Goal: Navigation & Orientation: Find specific page/section

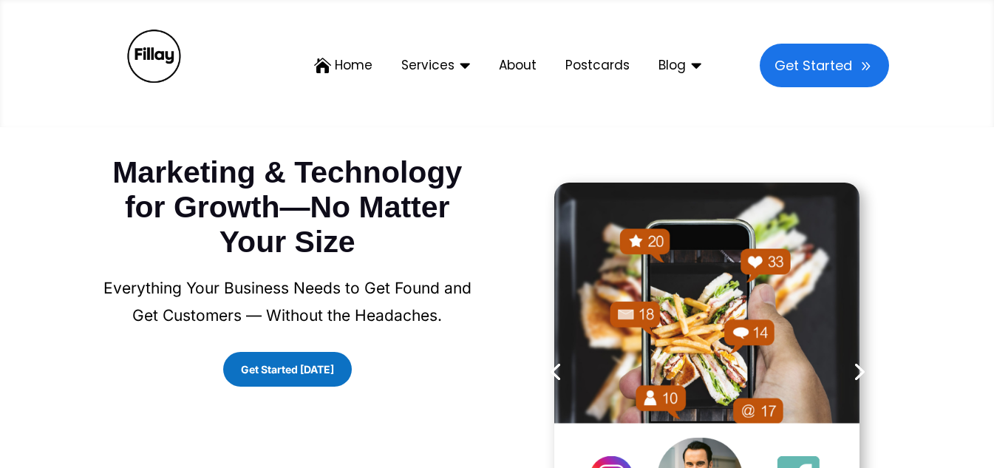
click at [557, 371] on link "Previous" at bounding box center [554, 376] width 35 height 47
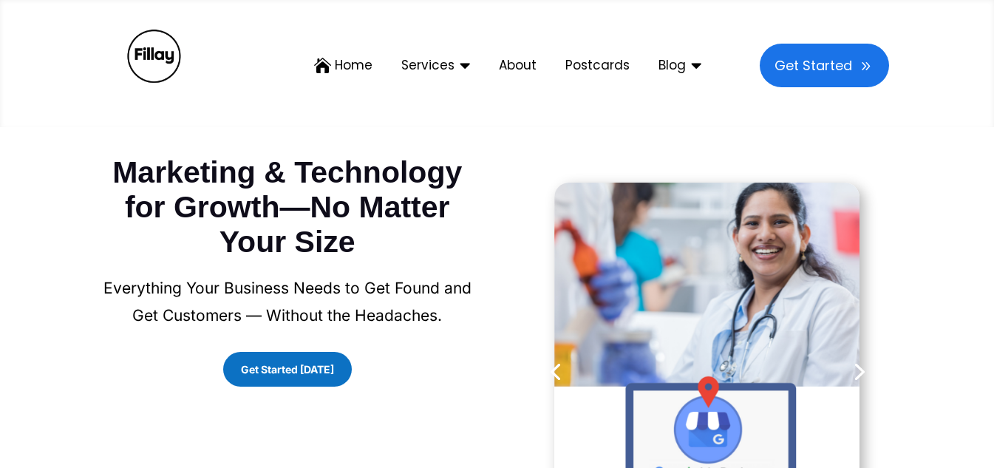
click at [557, 372] on link "Previous" at bounding box center [554, 376] width 35 height 47
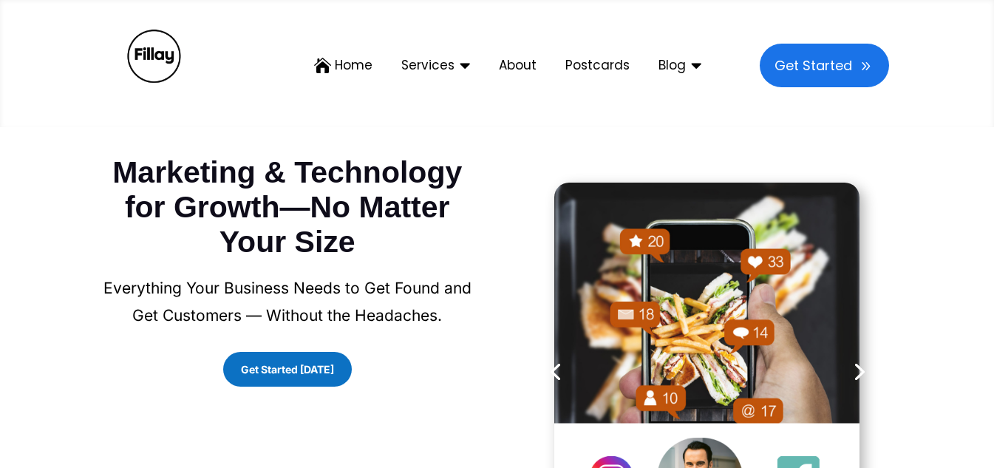
click at [557, 372] on link "Previous" at bounding box center [554, 376] width 35 height 47
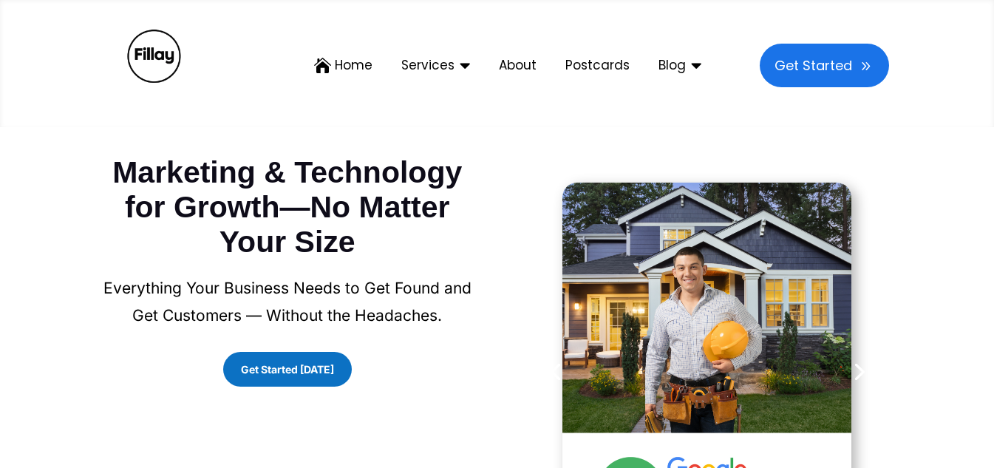
click at [557, 372] on link "Previous" at bounding box center [554, 376] width 35 height 47
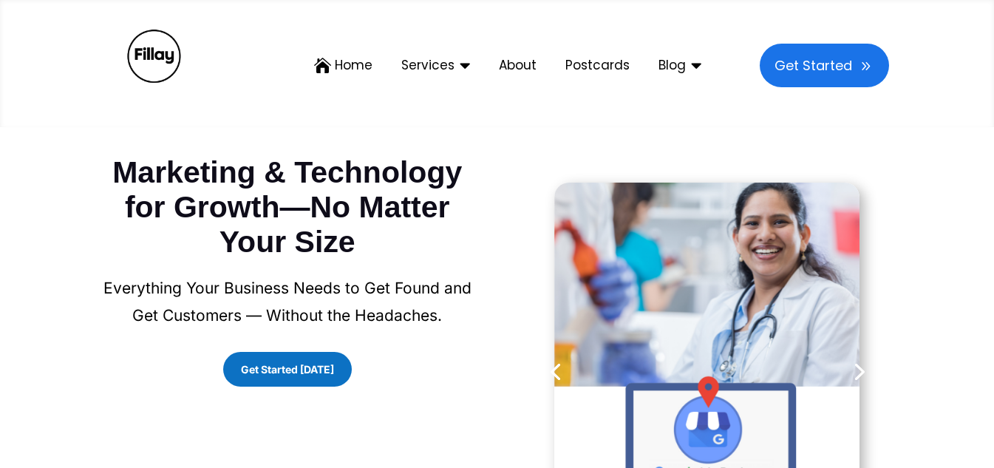
click at [557, 372] on link "Previous" at bounding box center [554, 376] width 35 height 47
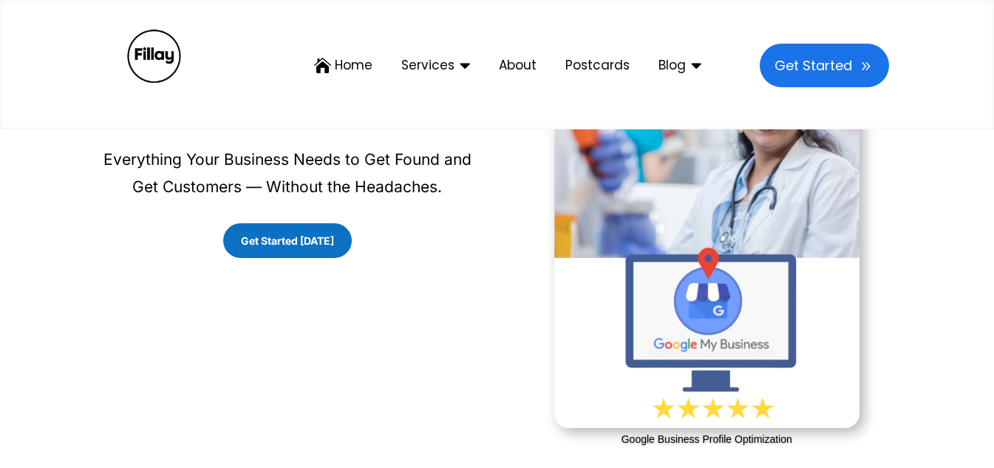
scroll to position [148, 0]
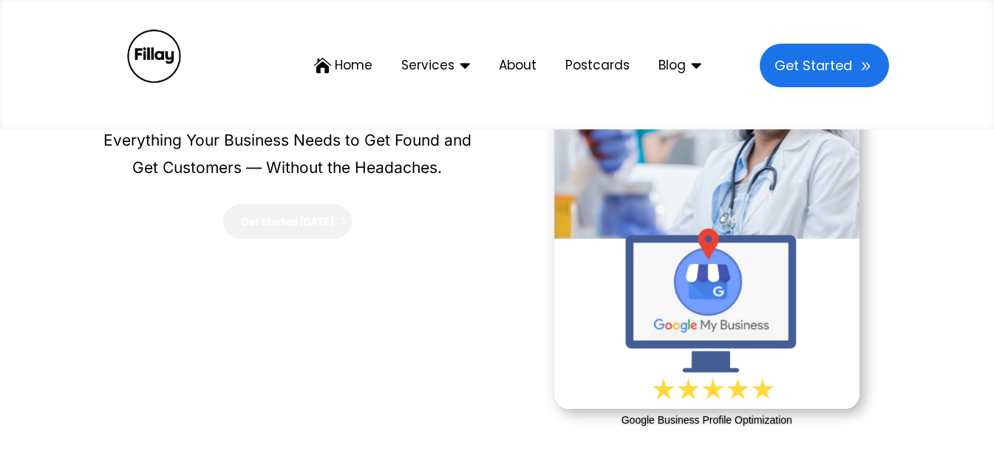
click at [250, 217] on link "Get Started Today" at bounding box center [287, 221] width 129 height 35
